Goal: Complete application form

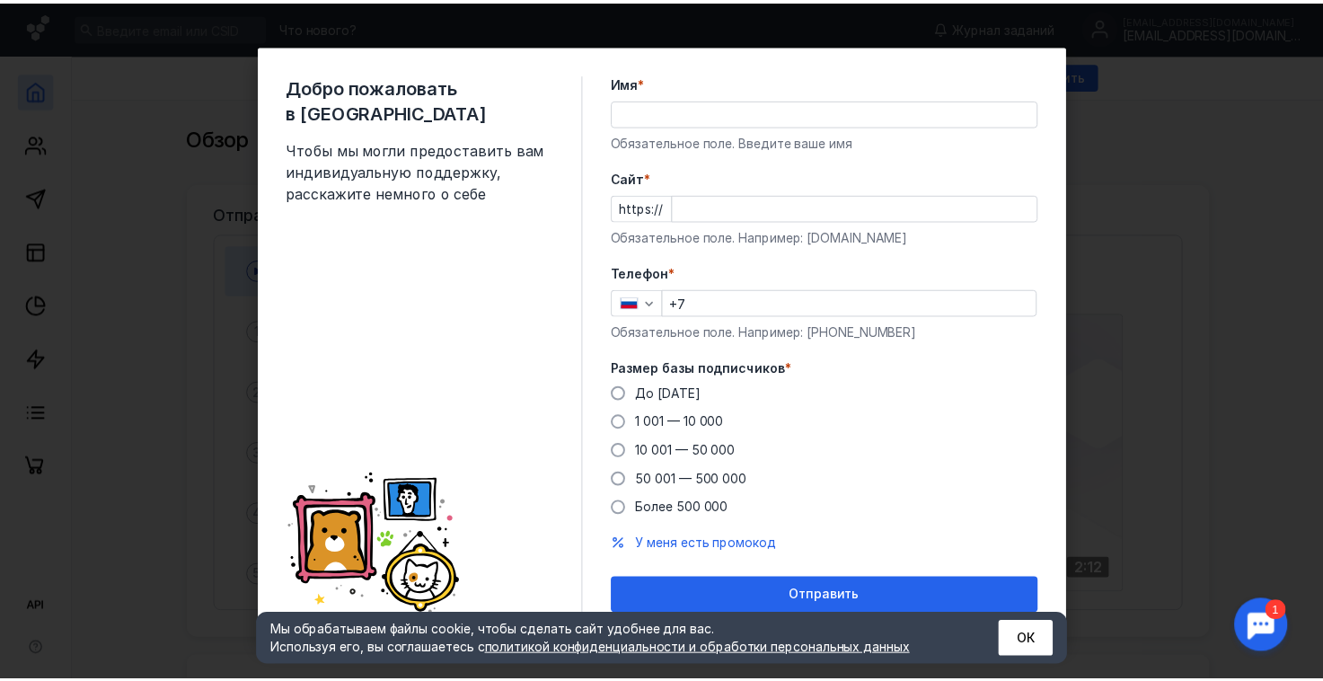
scroll to position [7, 0]
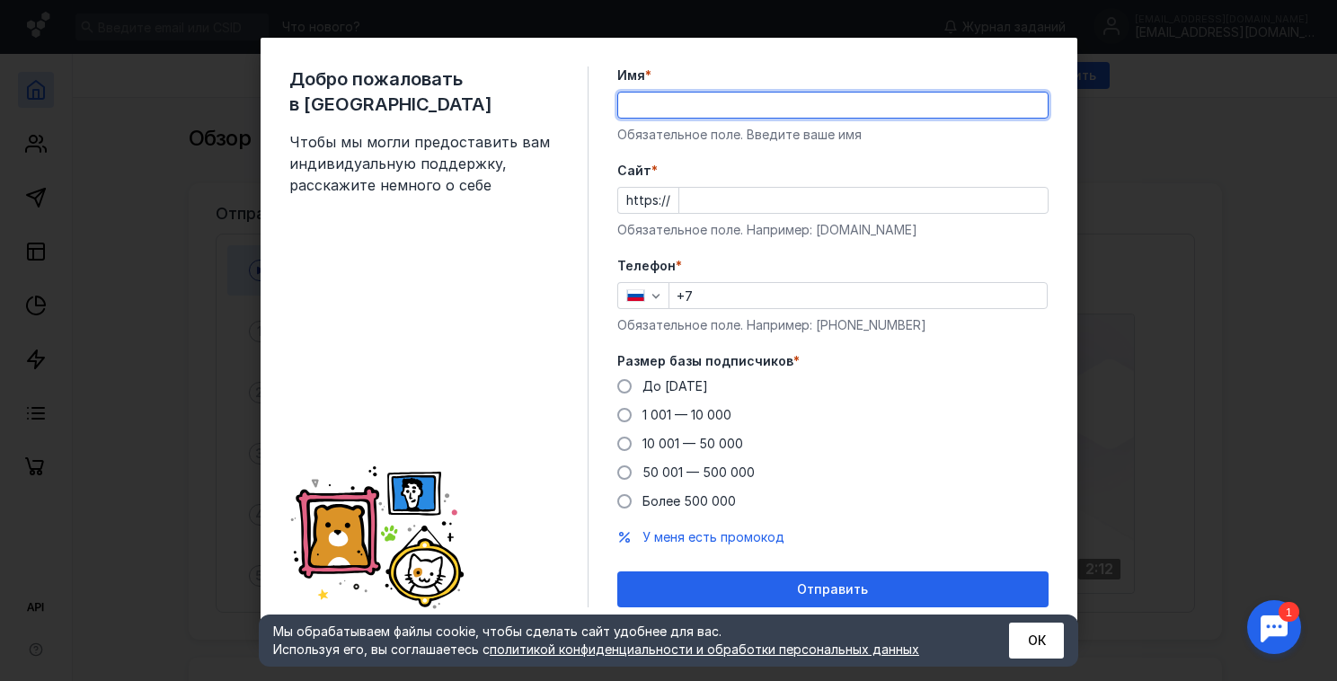
click at [715, 110] on input "Имя *" at bounding box center [832, 105] width 429 height 25
type input "[PERSON_NAME]"
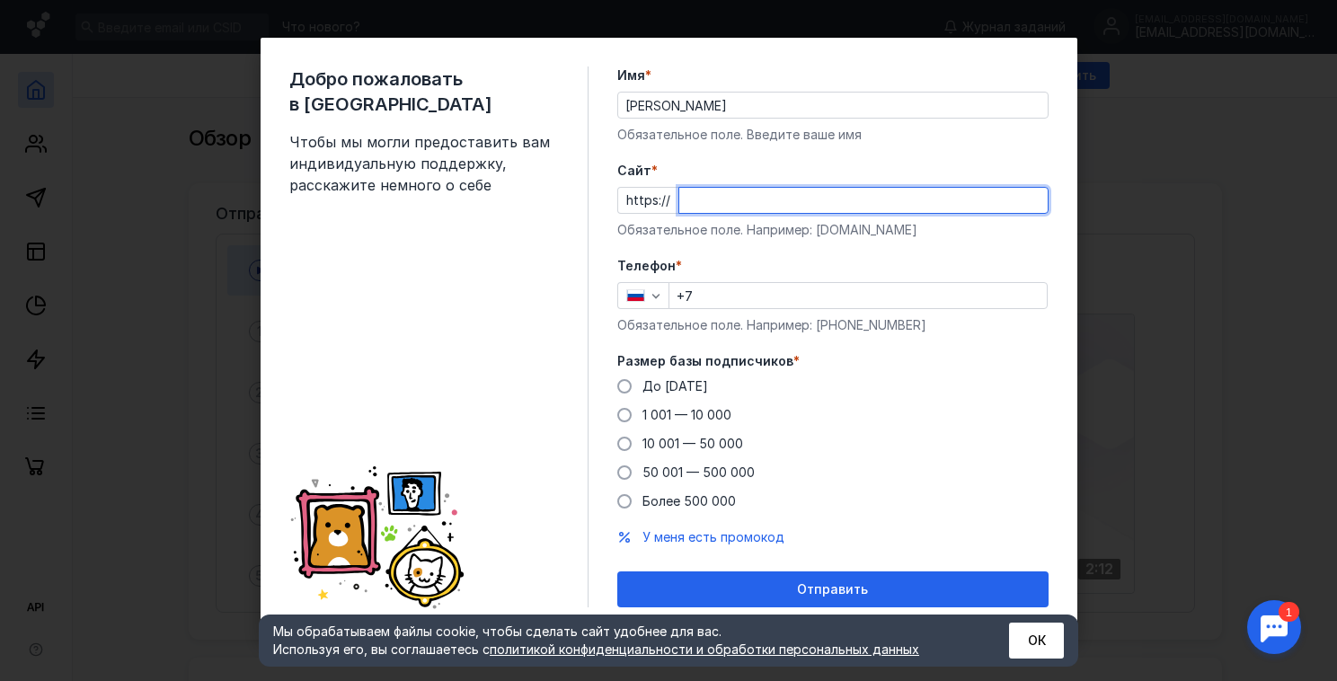
click at [776, 199] on input "Cайт *" at bounding box center [863, 200] width 368 height 25
paste input "[DOMAIN_NAME][URL]"
type input "[DOMAIN_NAME][URL]"
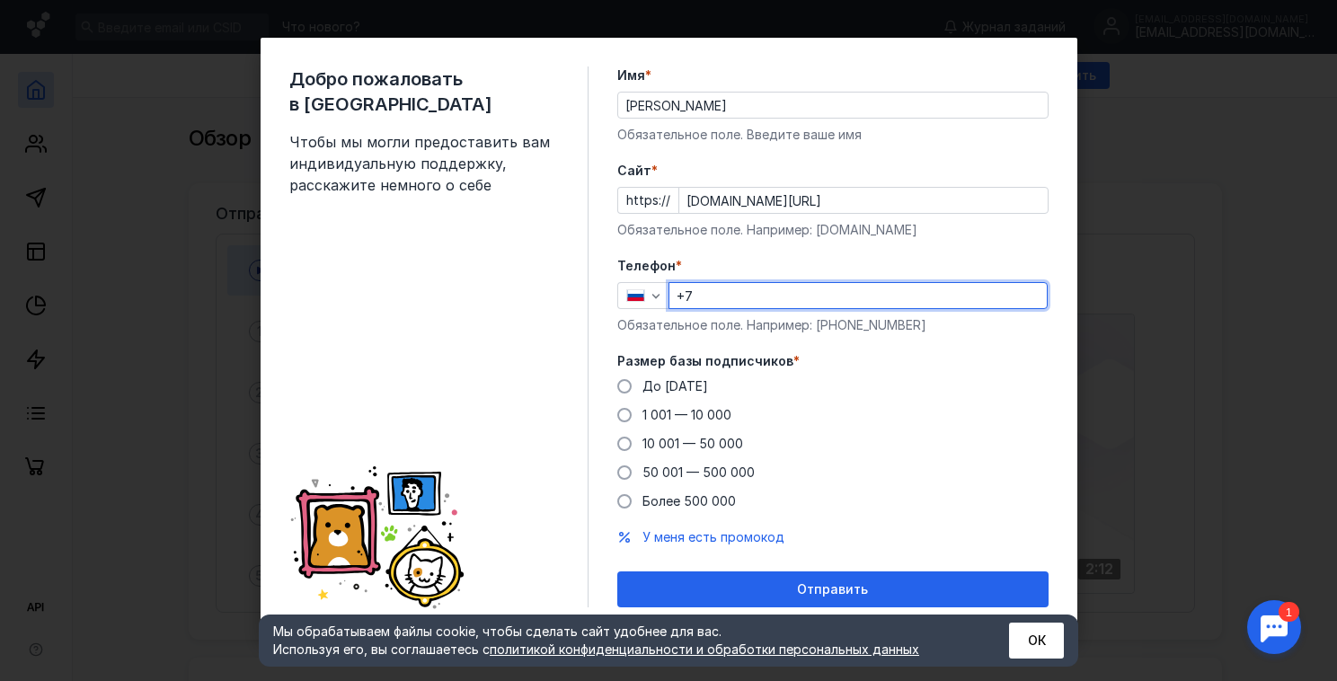
click at [754, 301] on input "+7" at bounding box center [857, 295] width 377 height 25
type input "[PHONE_NUMBER]"
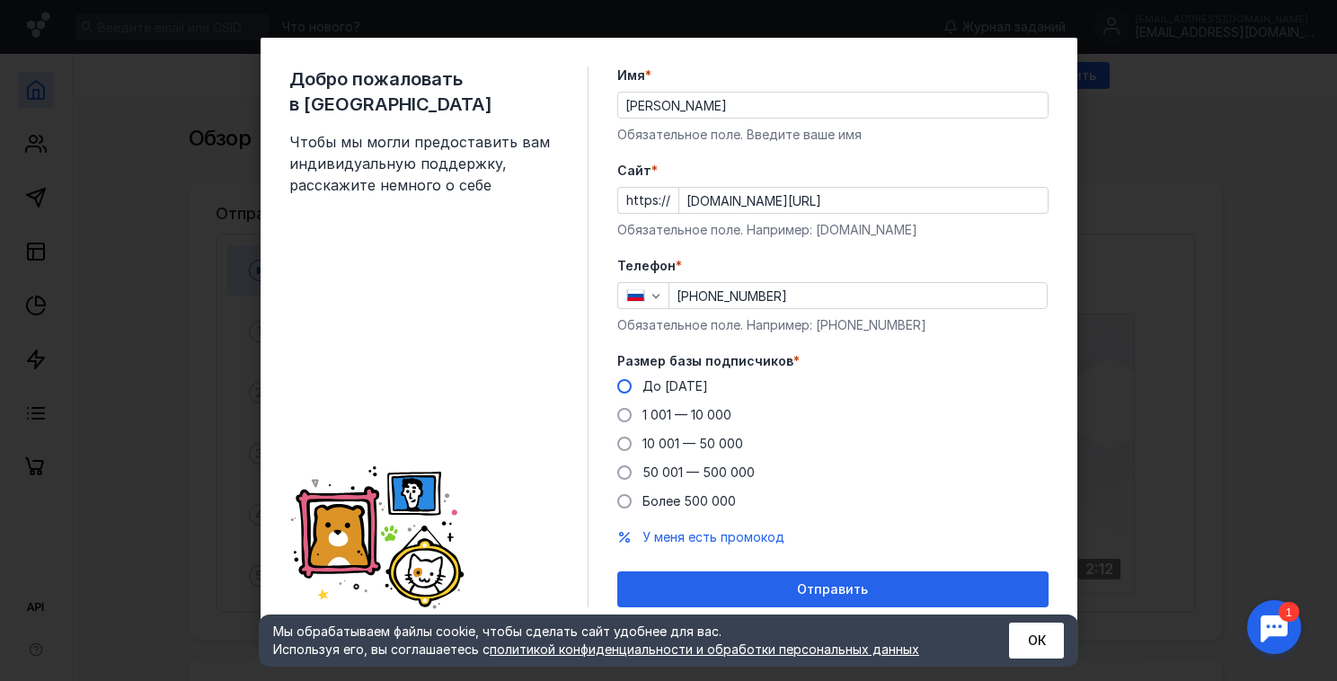
click at [628, 377] on label "До [DATE]" at bounding box center [662, 386] width 91 height 18
click at [0, 0] on input "До [DATE]" at bounding box center [0, 0] width 0 height 0
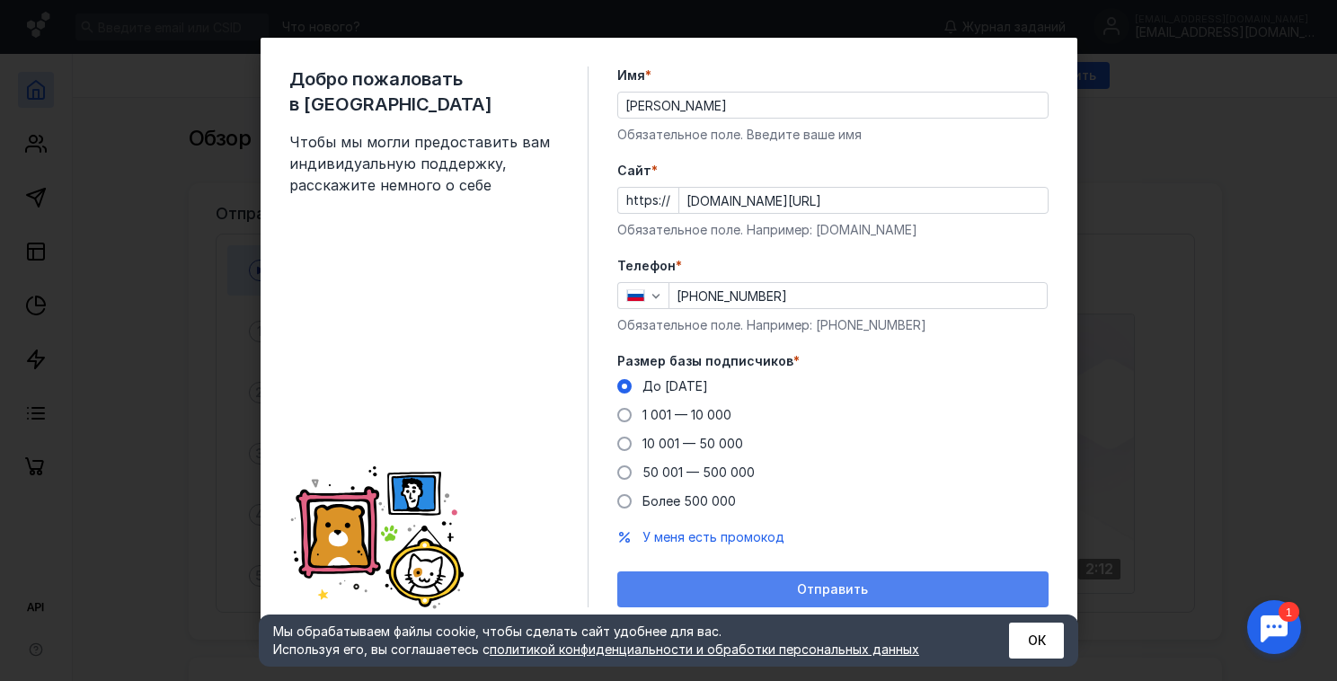
click at [769, 588] on div "Отправить" at bounding box center [832, 589] width 413 height 15
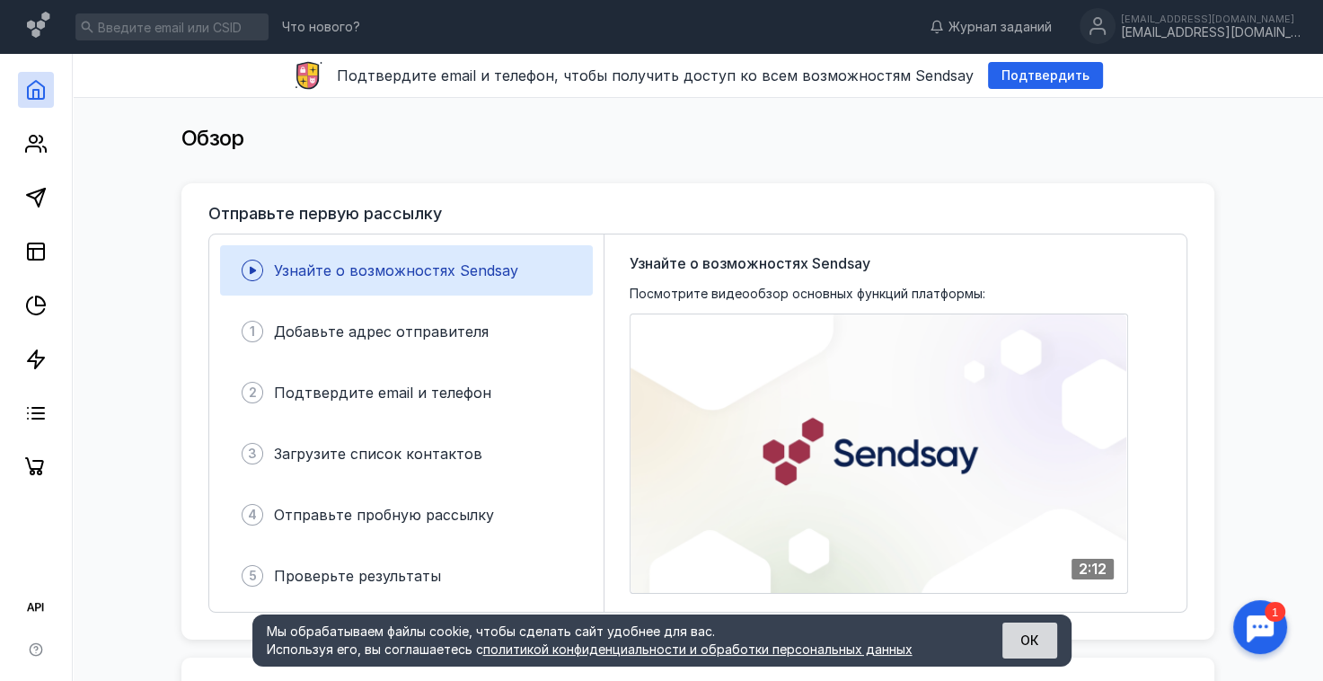
click at [1035, 644] on button "ОК" at bounding box center [1029, 640] width 55 height 36
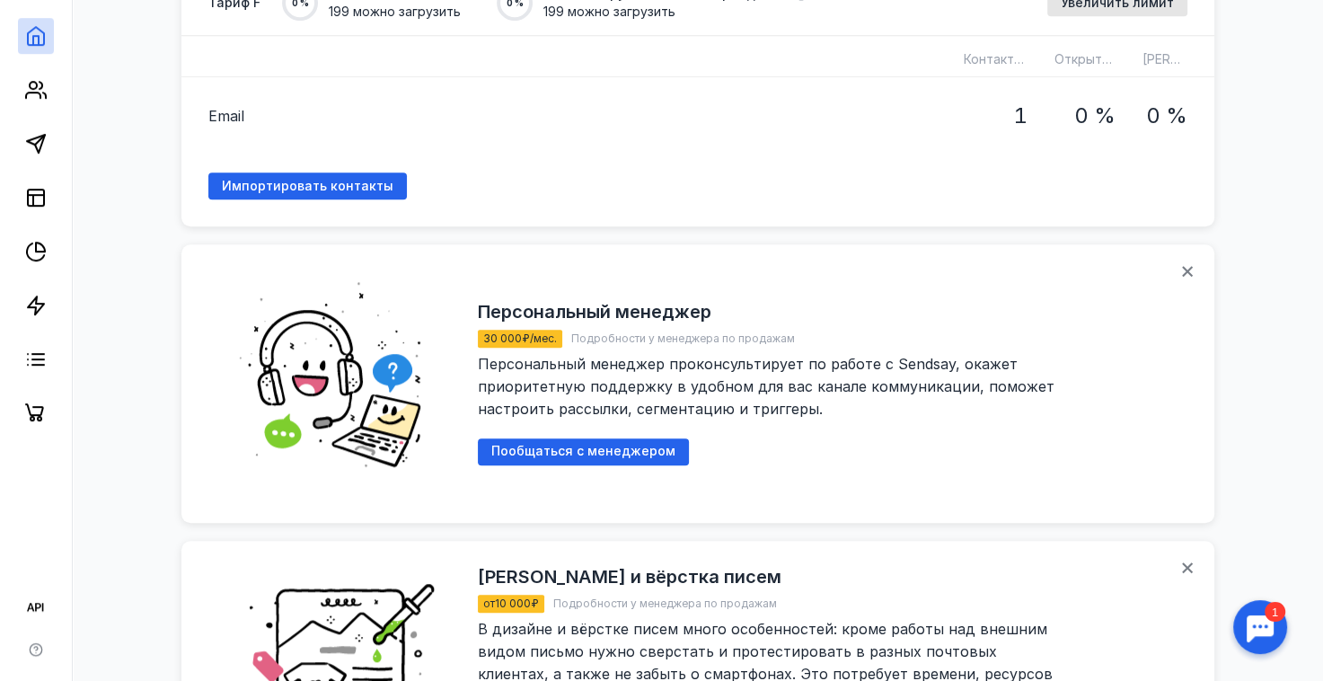
scroll to position [1229, 0]
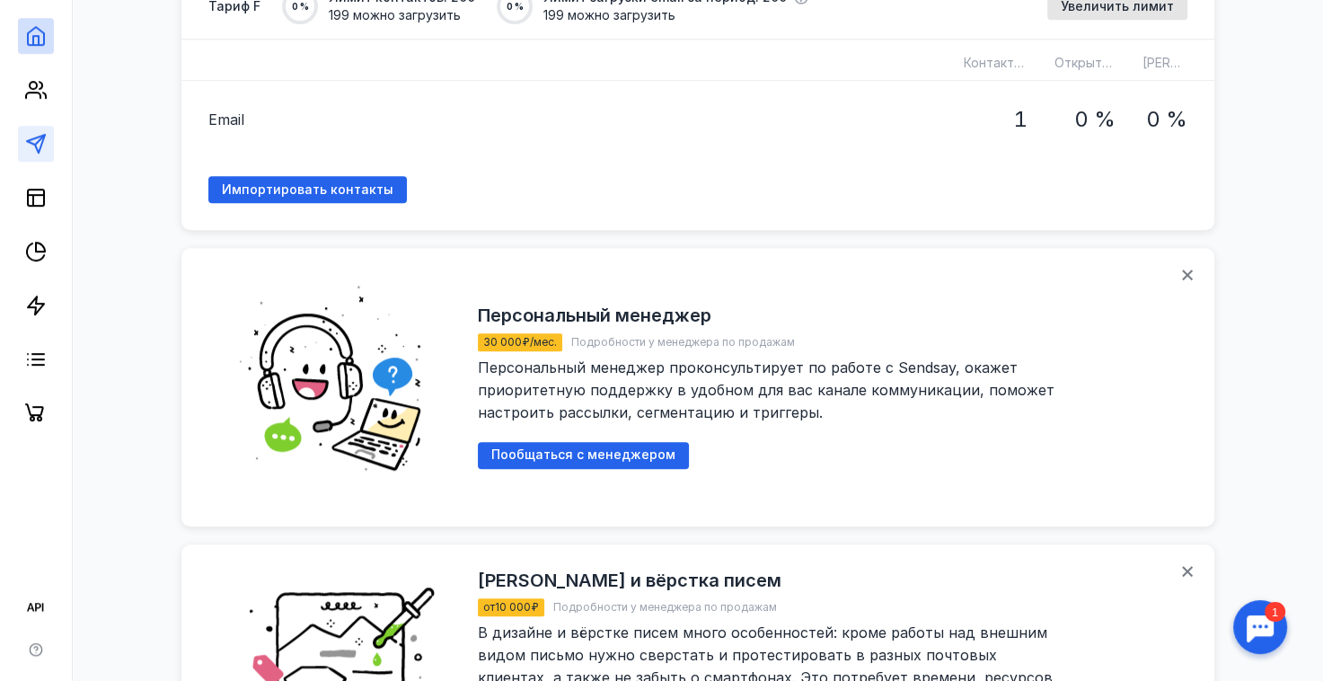
click at [40, 155] on link at bounding box center [36, 144] width 36 height 36
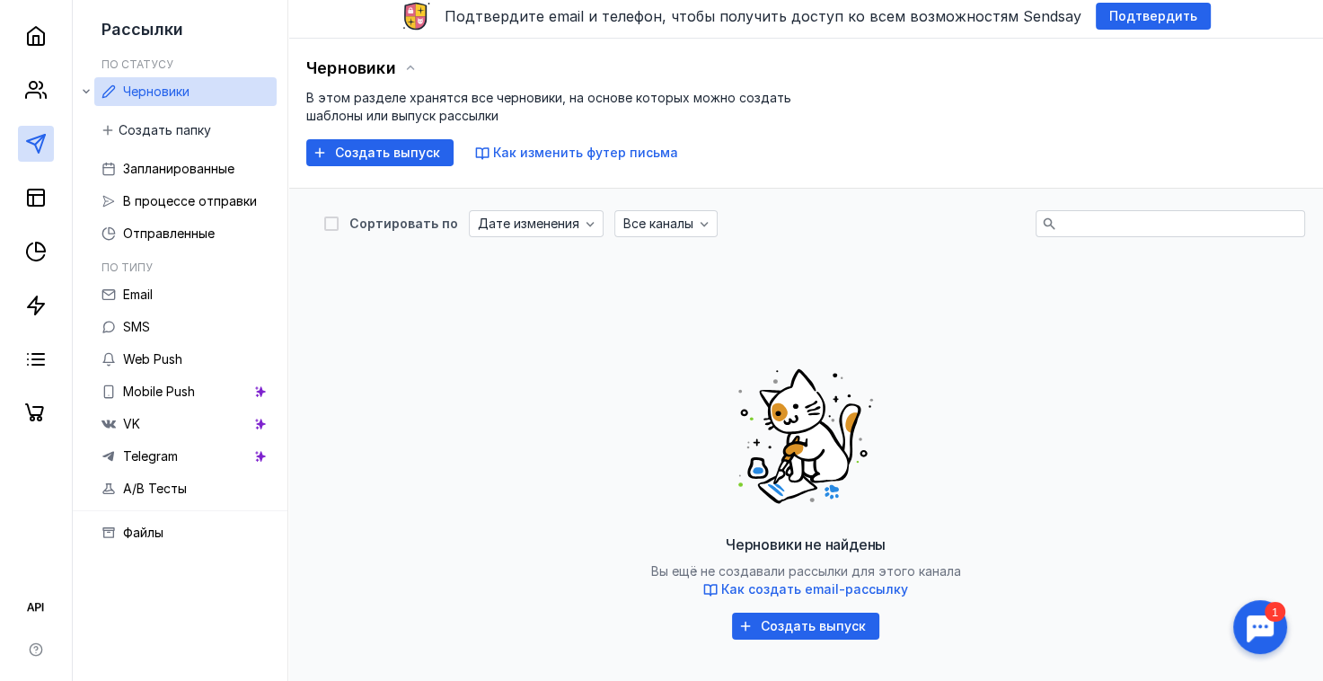
scroll to position [60, 0]
click at [183, 413] on link "VK" at bounding box center [185, 424] width 182 height 29
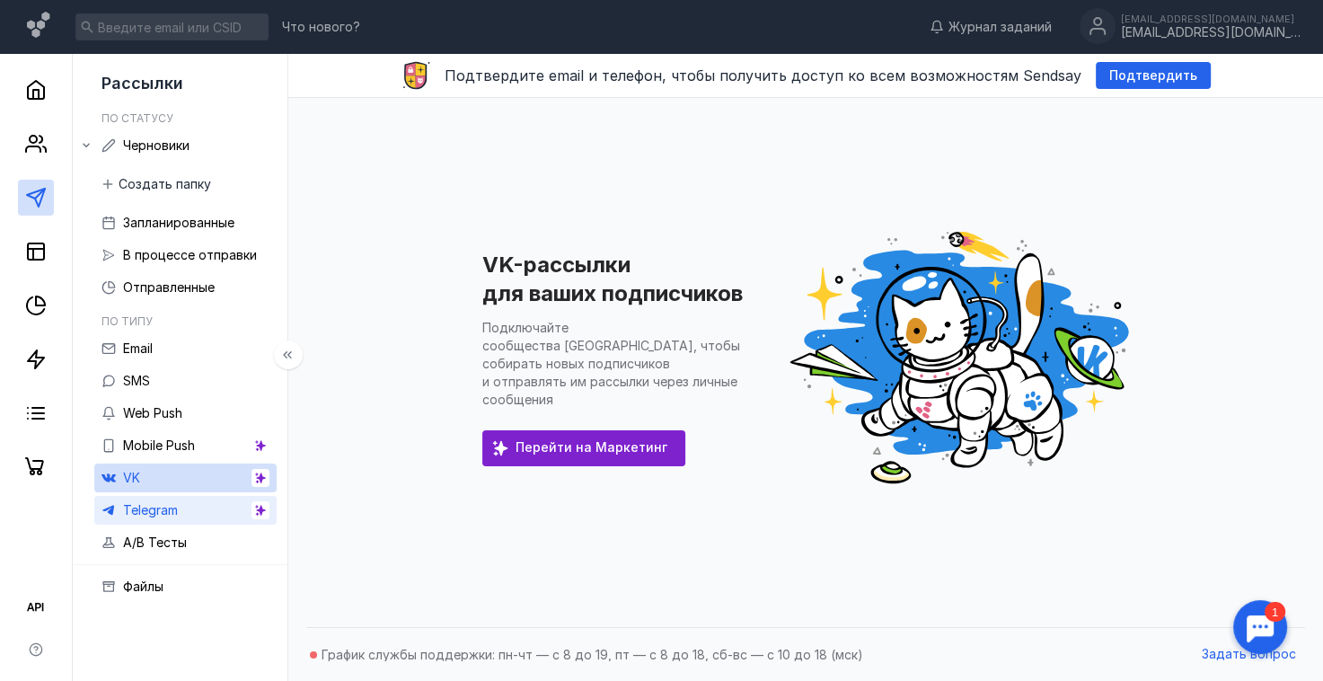
click at [216, 519] on link "Telegram" at bounding box center [185, 510] width 182 height 29
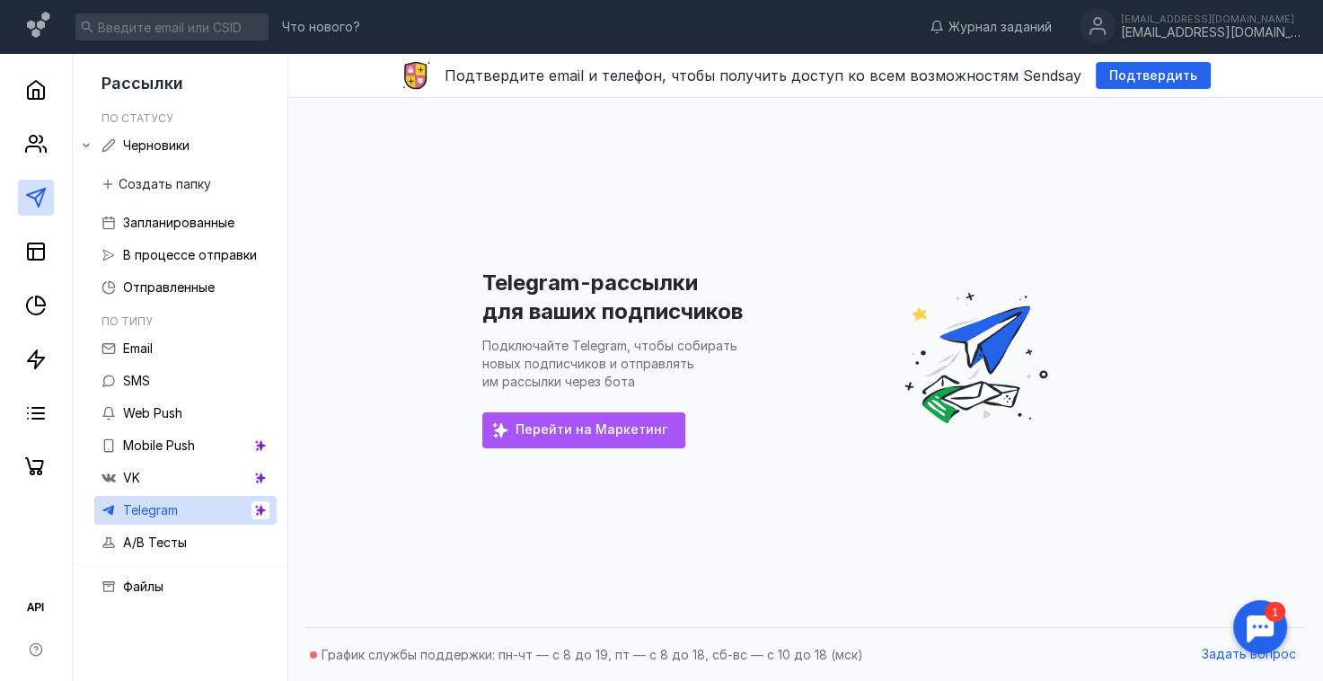
click at [619, 438] on div "Перейти на Маркетинг" at bounding box center [583, 430] width 203 height 36
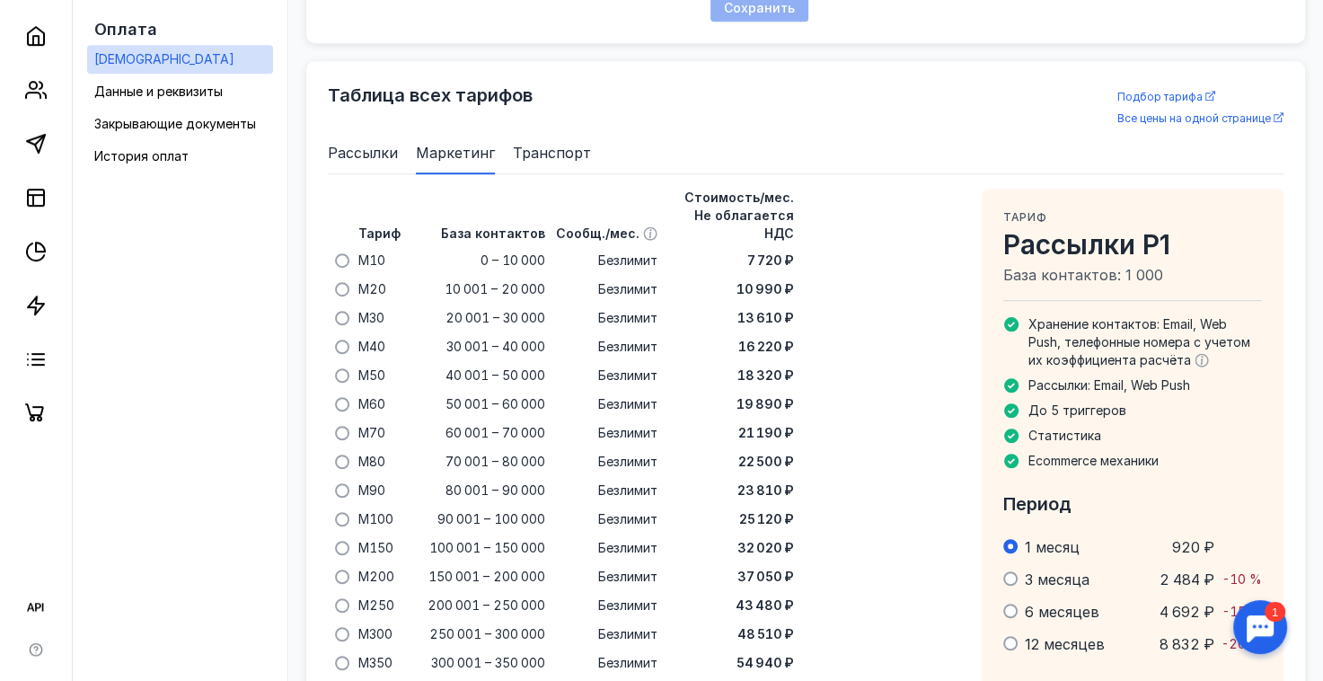
scroll to position [1572, 0]
